Goal: Task Accomplishment & Management: Manage account settings

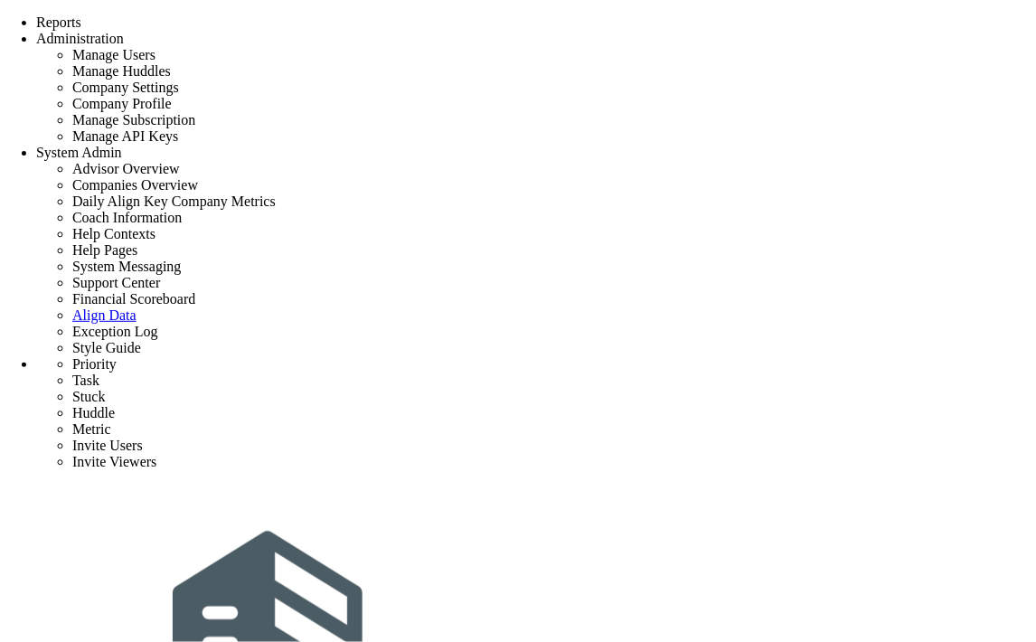
type input "0"
radio input "true"
type input "[PERSON_NAME]"
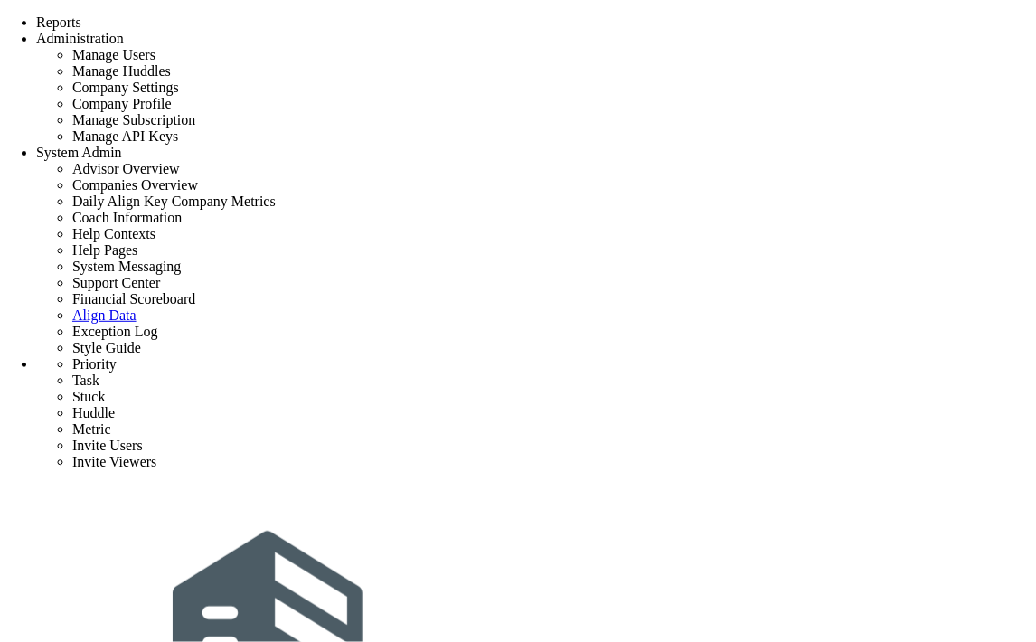
type input "0"
radio input "true"
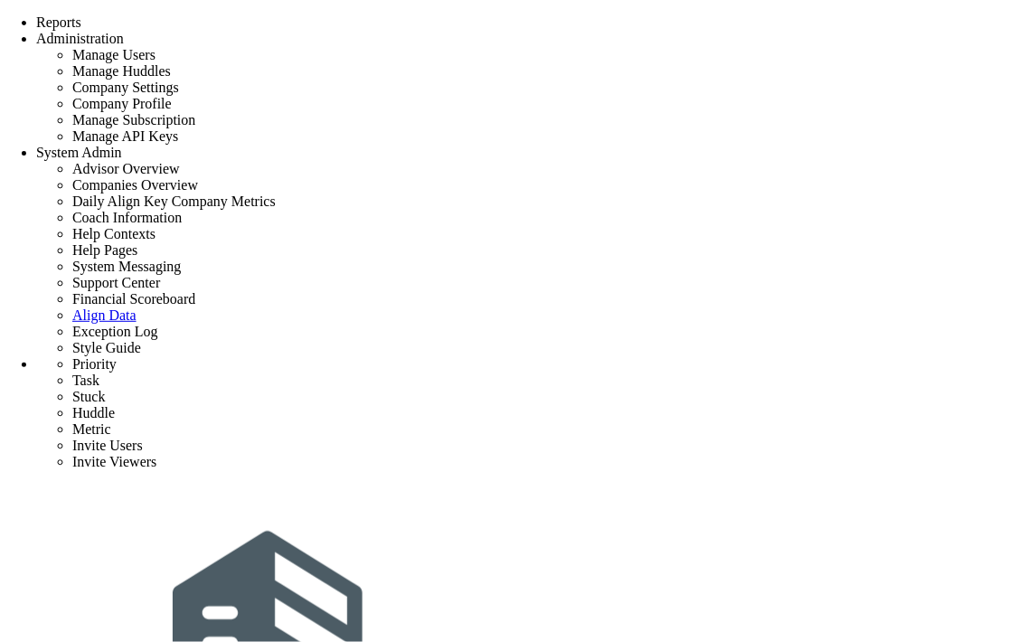
type input "priority 1"
type input "0"
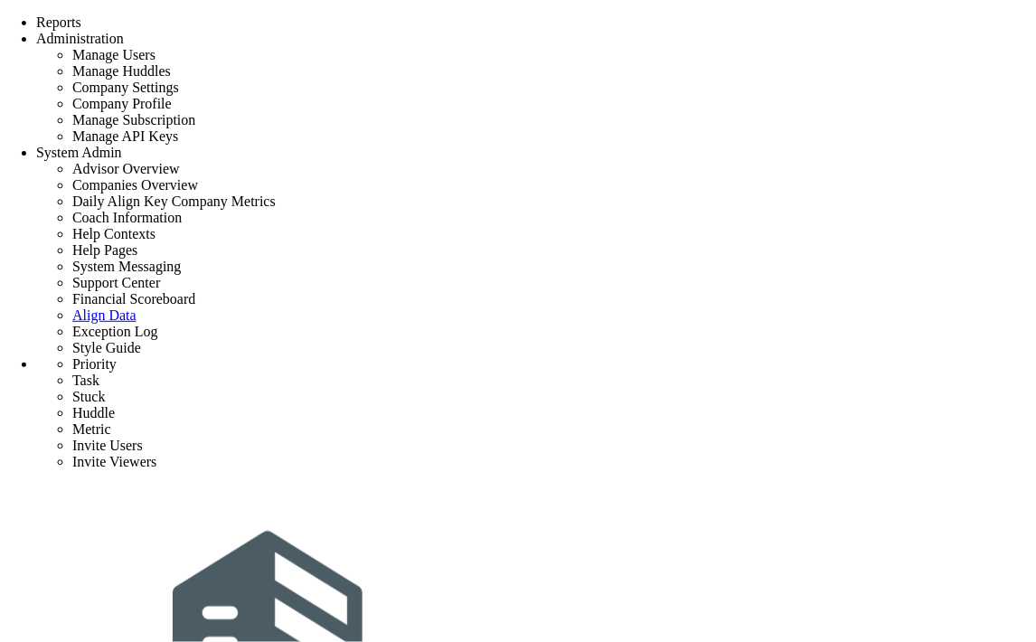
type input "0"
type input "5"
radio input "true"
type input "[PERSON_NAME]"
type input "0"
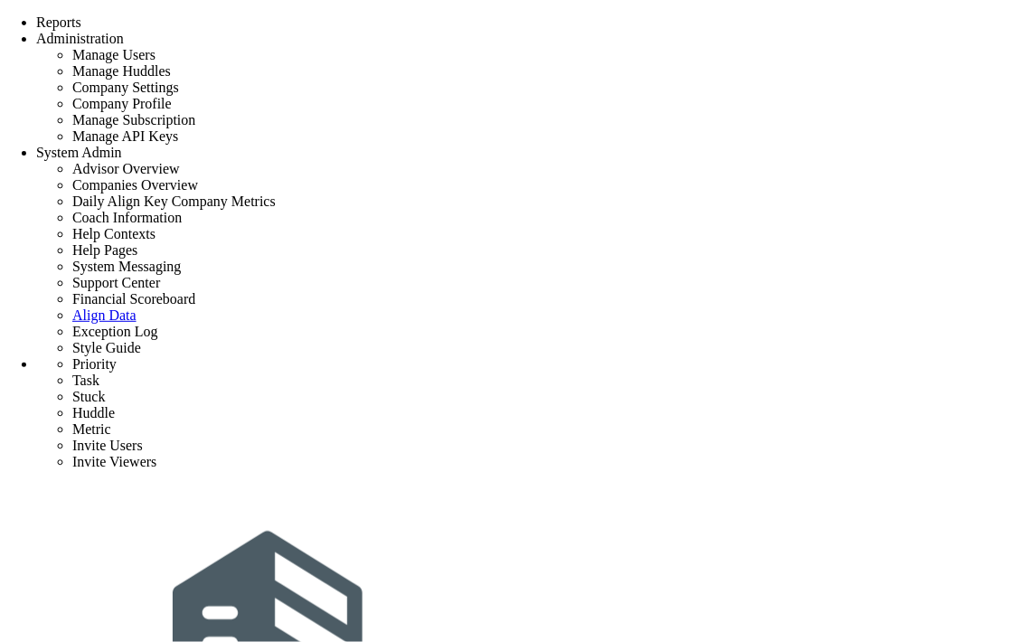
type input "0"
type input "5"
radio input "true"
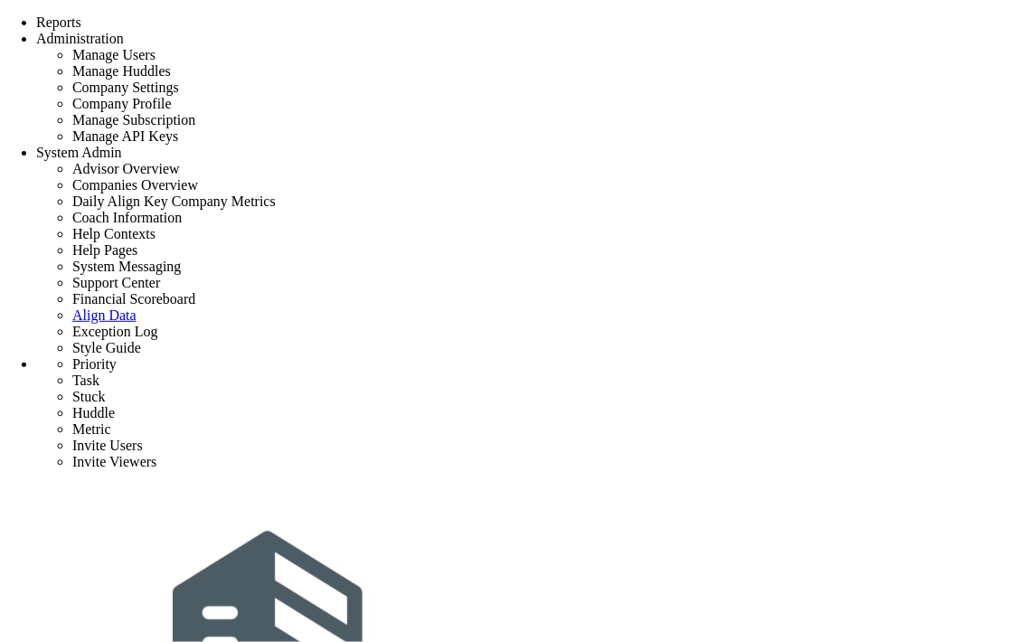
type input "task4"
type input "9/10/2025"
type input "[PERSON_NAME]"
type input "priority 1"
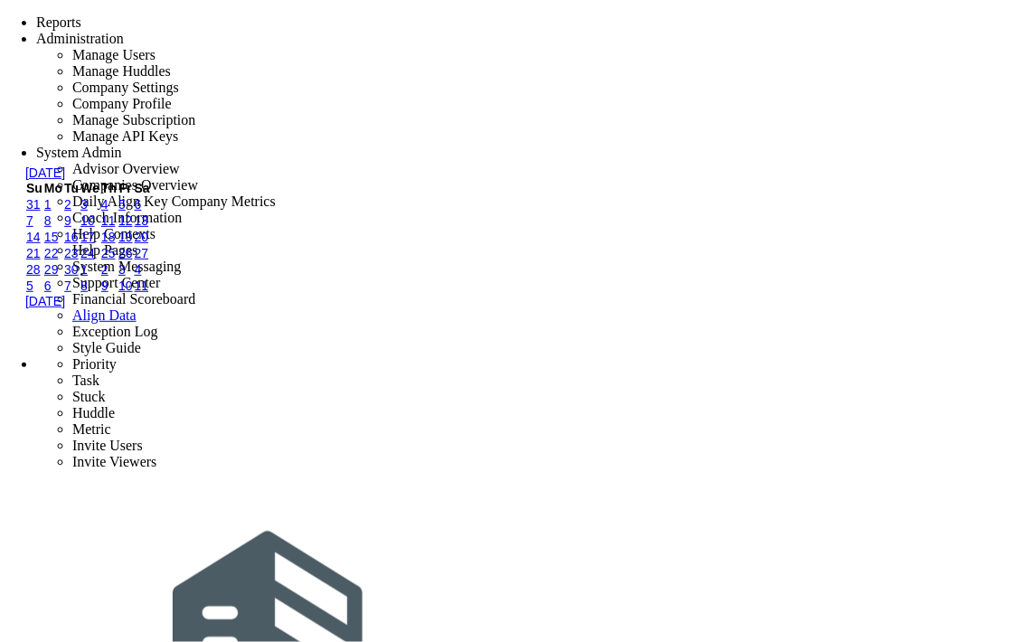
click at [71, 228] on link "9" at bounding box center [67, 220] width 7 height 14
type input "9/9/2025"
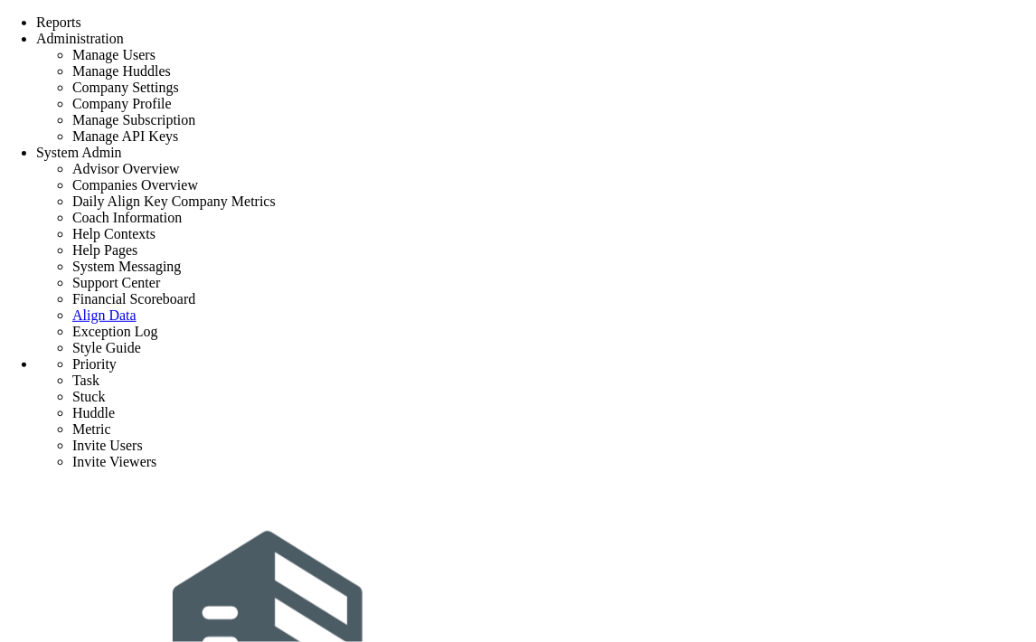
type input "task4"
type input "9/9/2025"
type input "[PERSON_NAME]"
type input "priority 1"
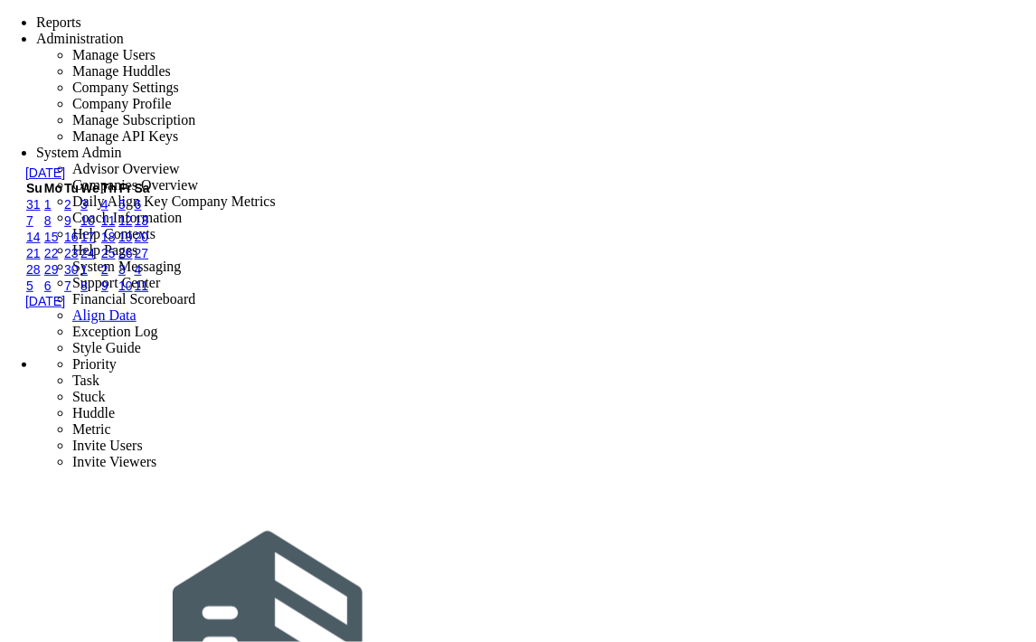
click at [95, 228] on link "10" at bounding box center [87, 220] width 14 height 14
type input "9/10/2025"
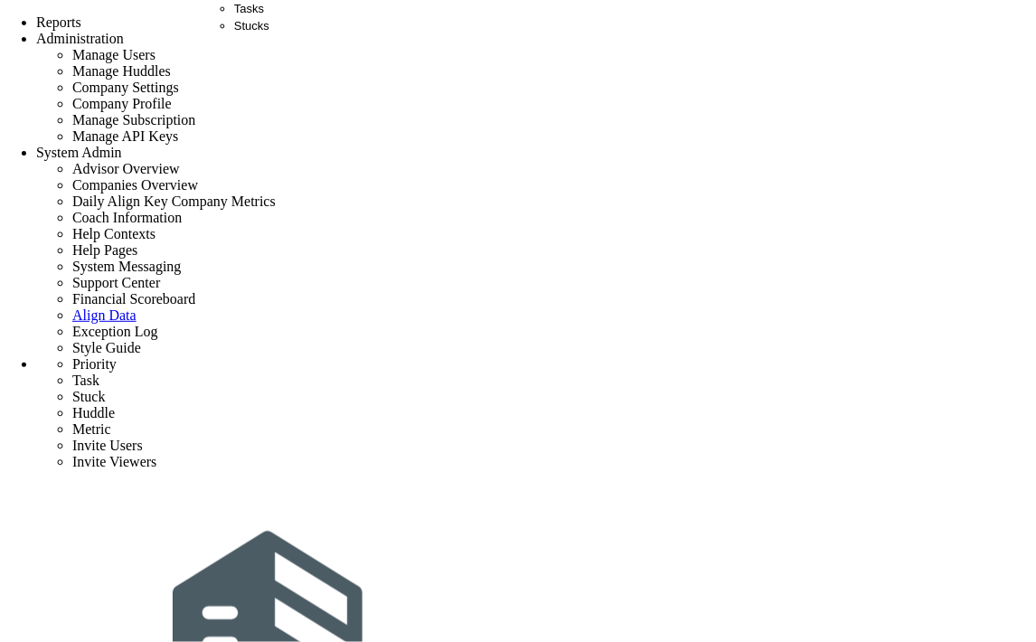
click at [249, 15] on span "Tasks" at bounding box center [249, 9] width 30 height 14
checkbox input "false"
type input "9/5/2025"
checkbox input "false"
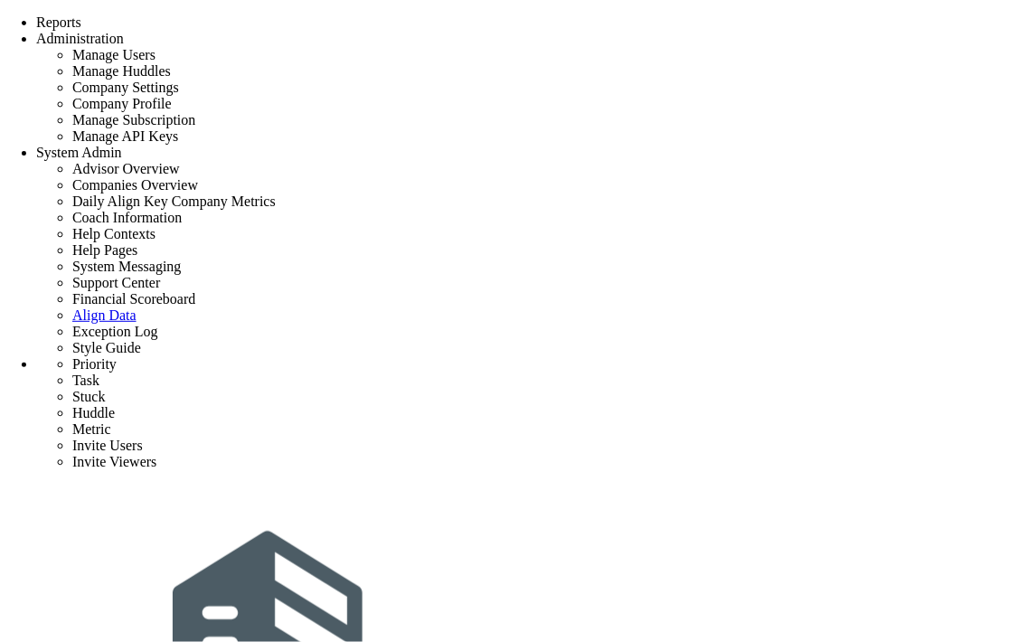
scroll to position [100, 0]
